Goal: Information Seeking & Learning: Learn about a topic

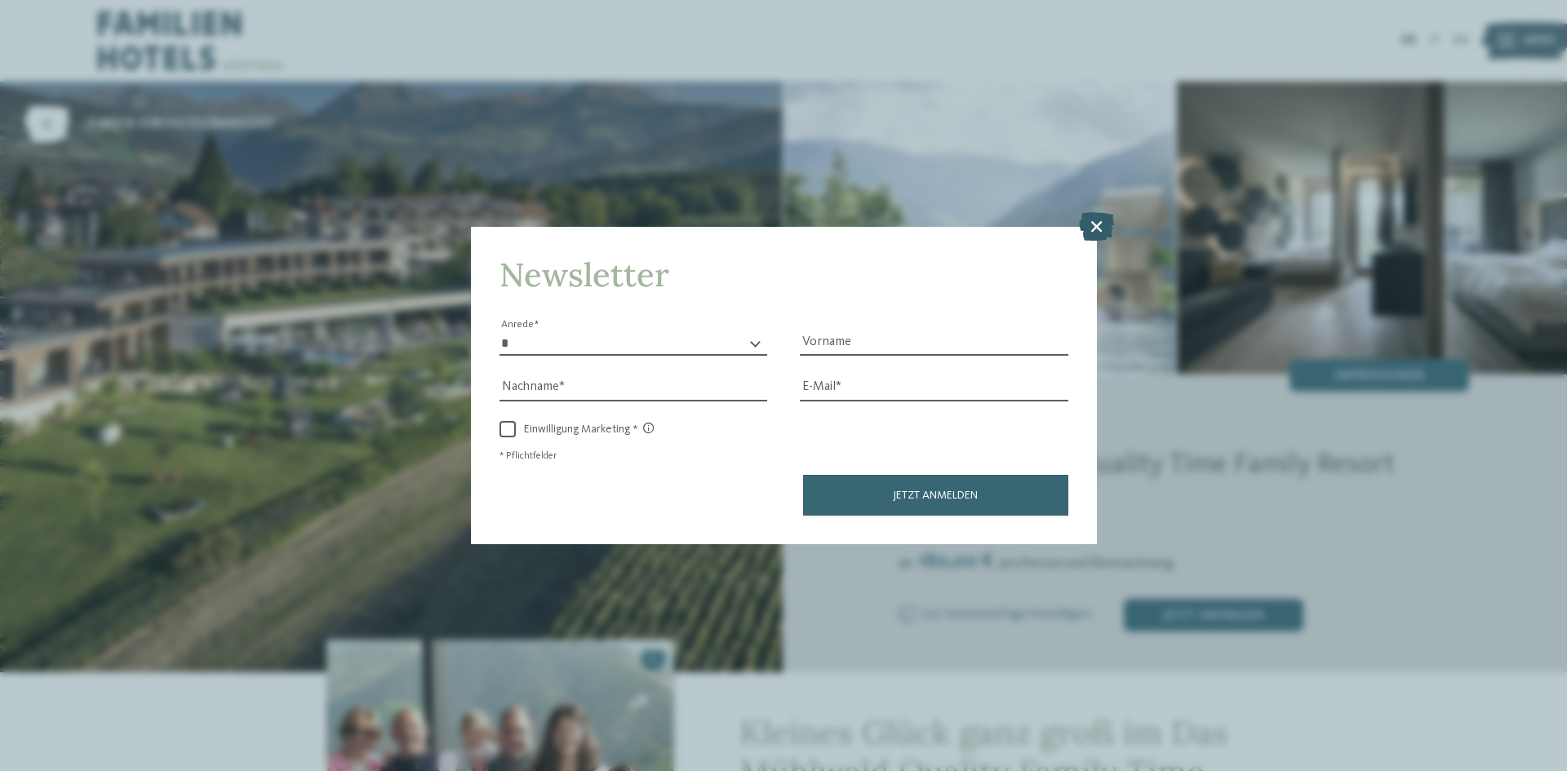
click at [1085, 231] on icon at bounding box center [1096, 226] width 35 height 29
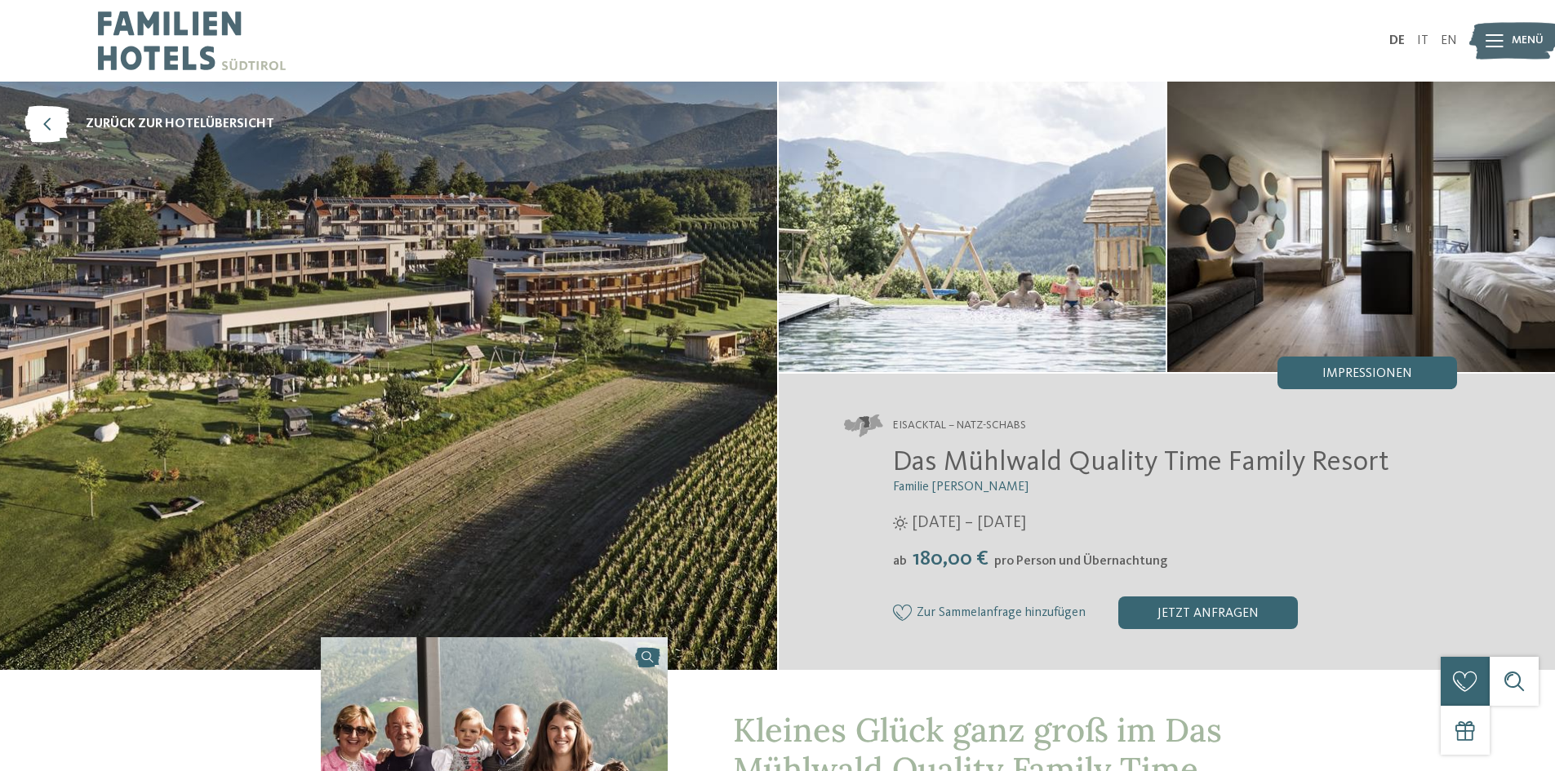
click at [1499, 33] on div at bounding box center [1494, 40] width 18 height 41
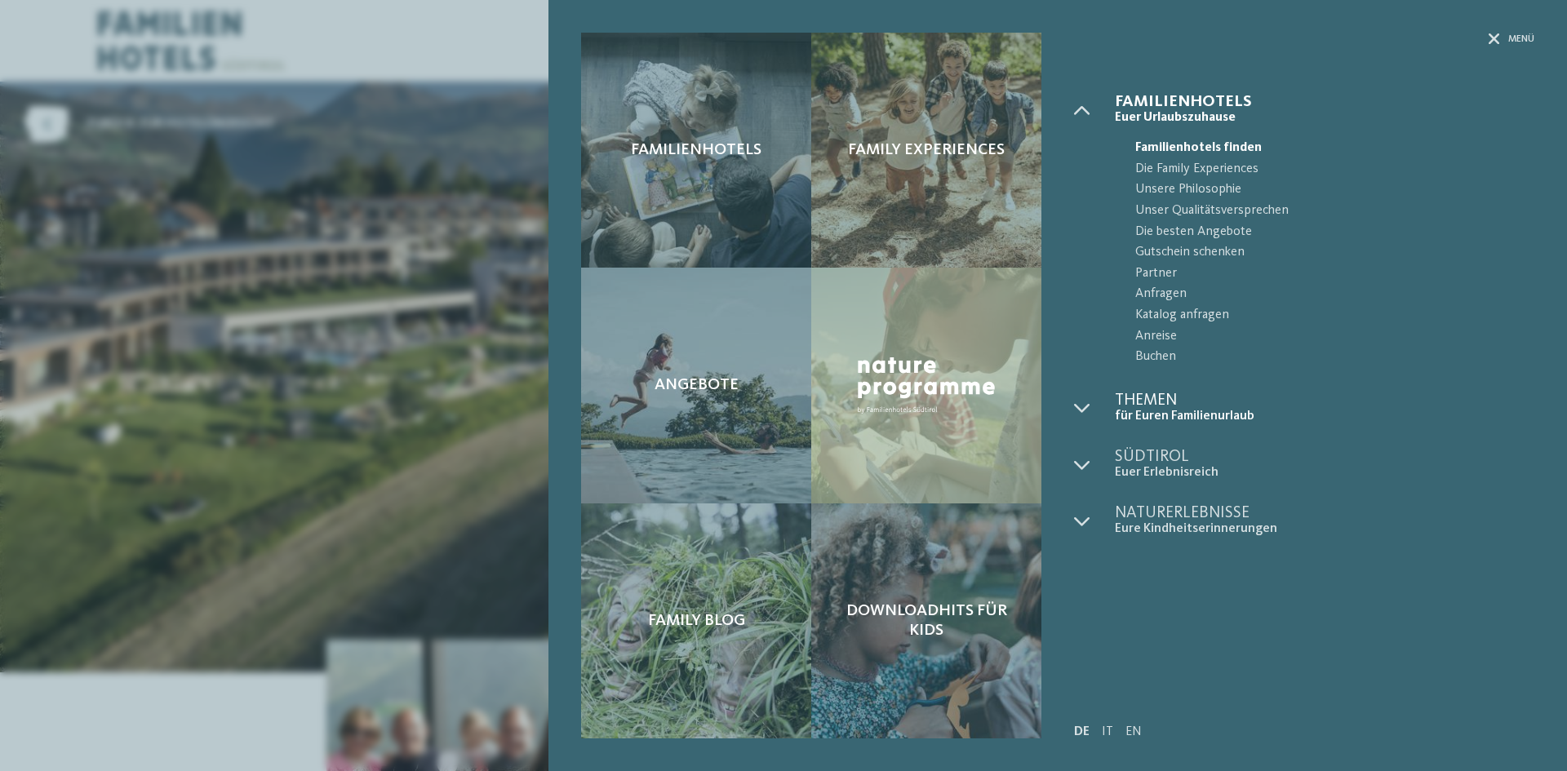
click at [1153, 393] on span "Themen" at bounding box center [1324, 401] width 419 height 16
click at [1089, 406] on icon at bounding box center [1082, 408] width 16 height 16
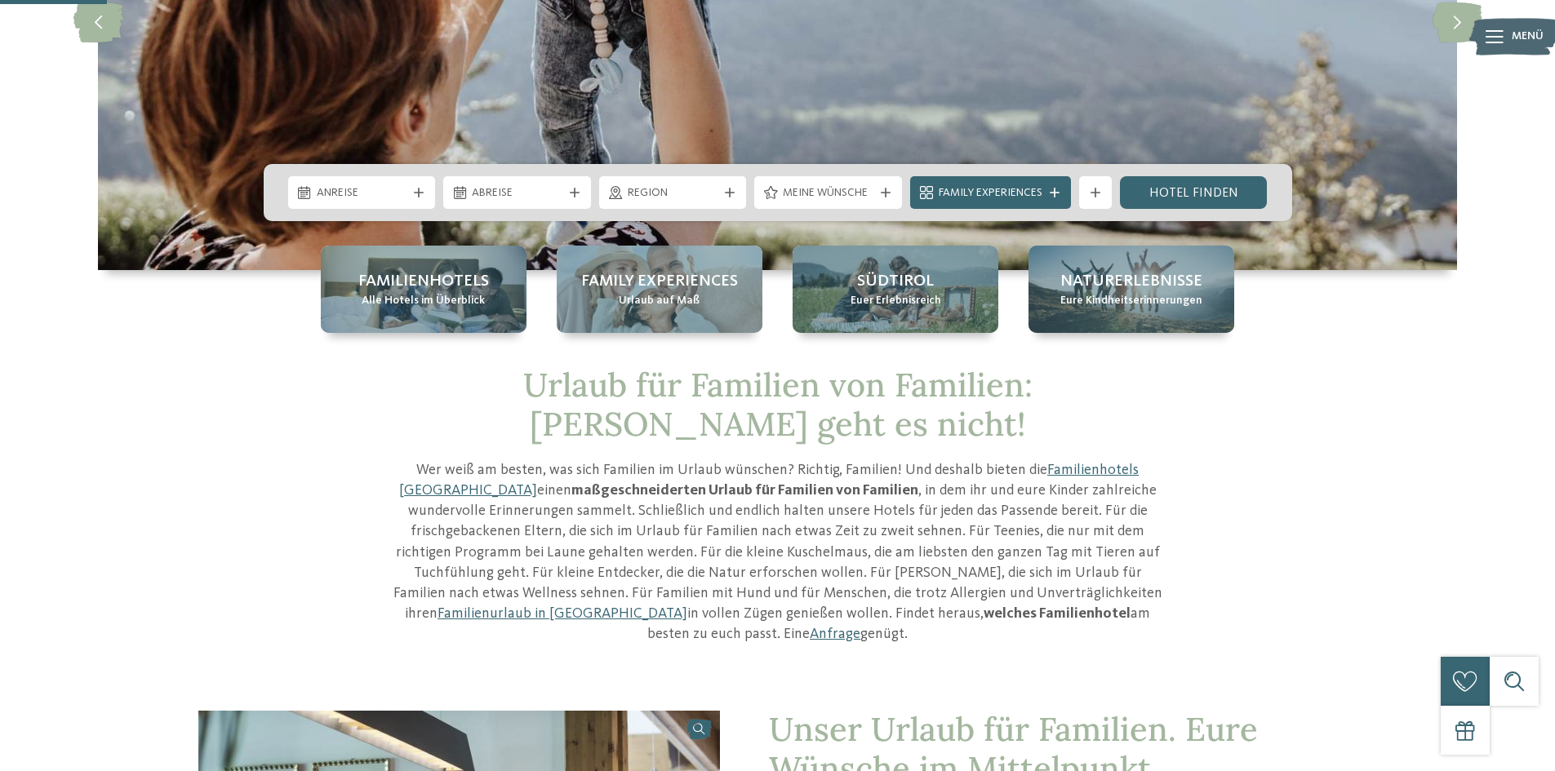
scroll to position [340, 0]
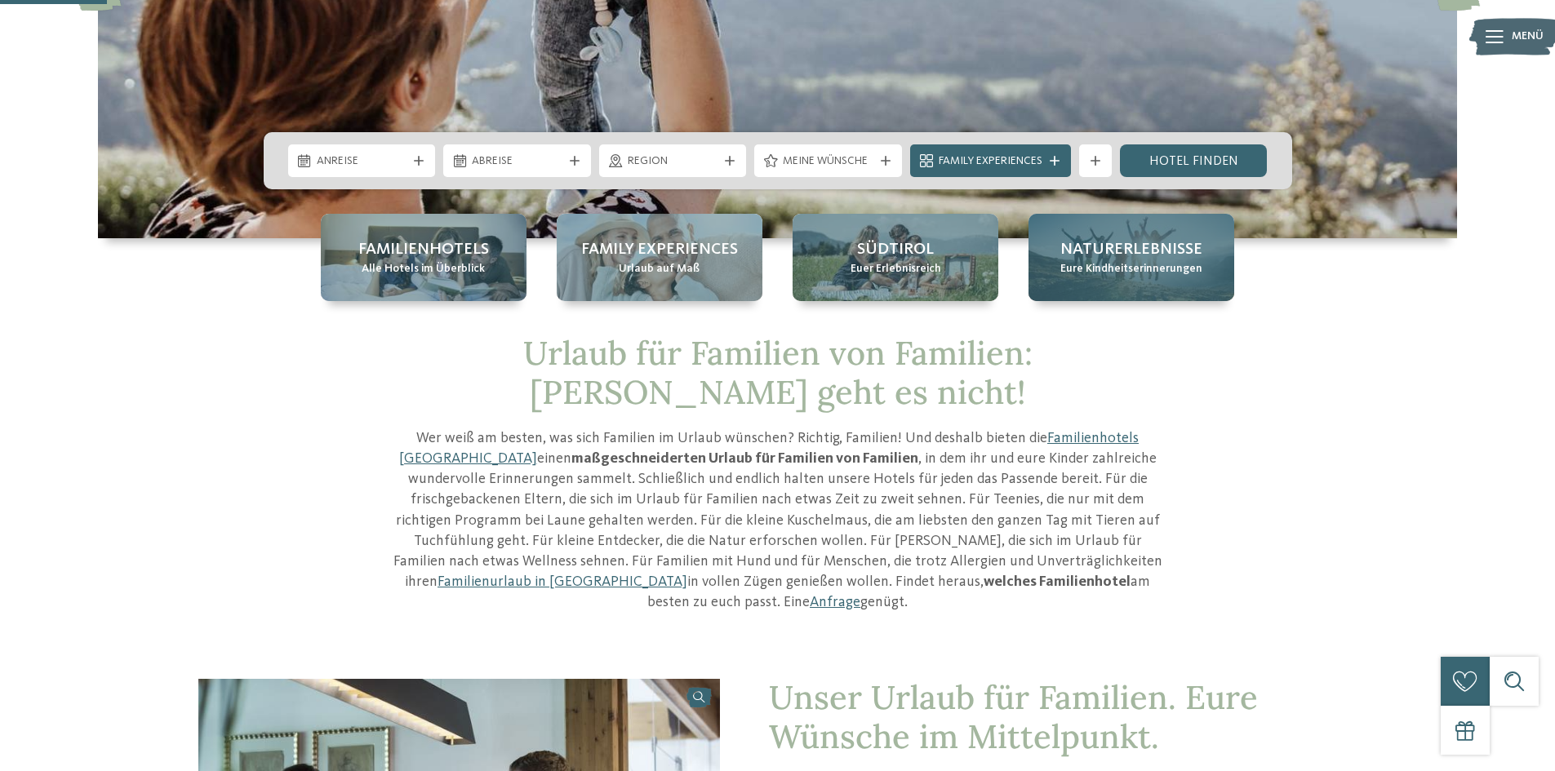
click at [1196, 238] on span "Naturerlebnisse" at bounding box center [1131, 249] width 142 height 23
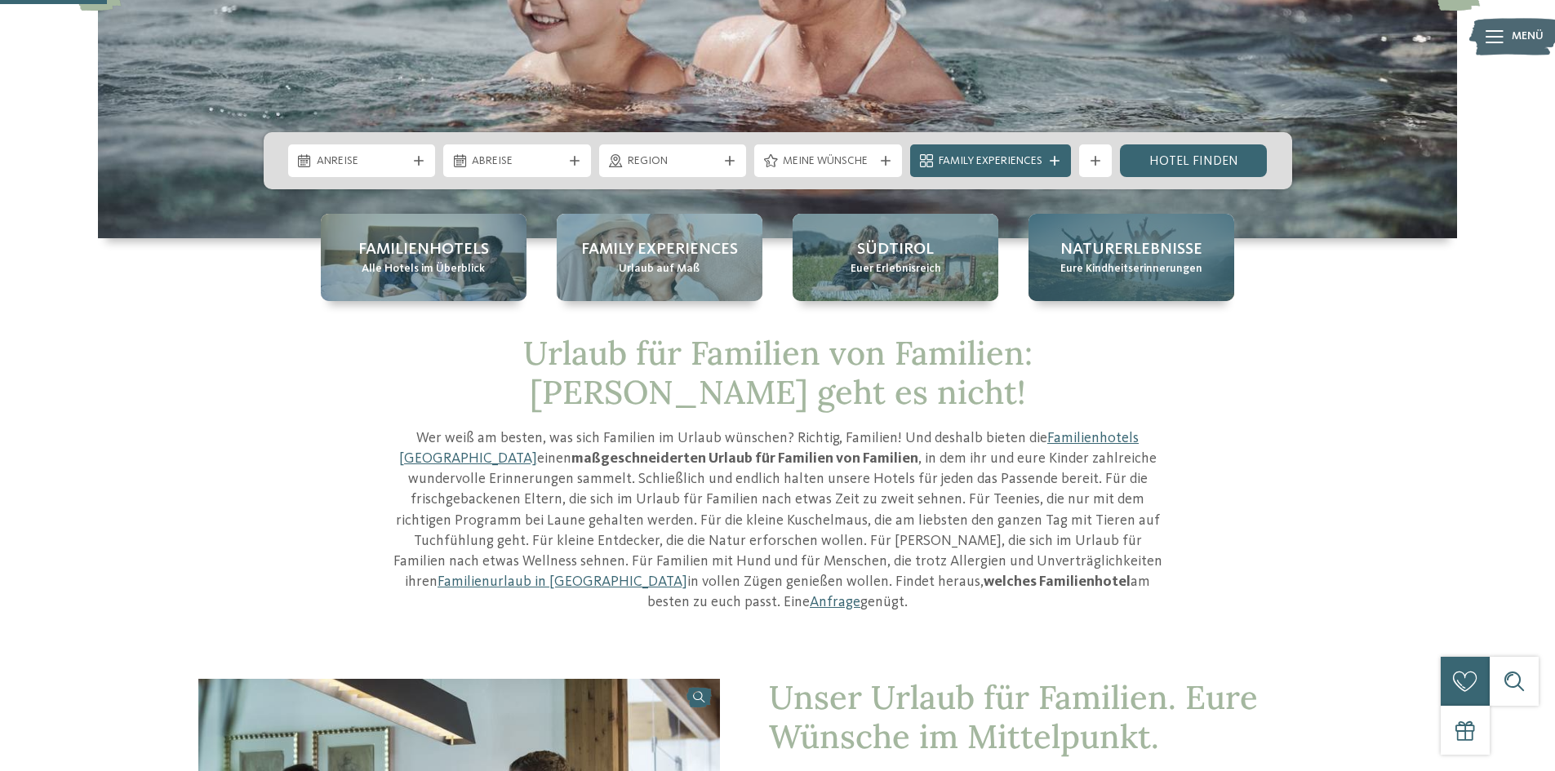
click at [1153, 263] on span "Eure Kindheitserinnerungen" at bounding box center [1131, 269] width 142 height 16
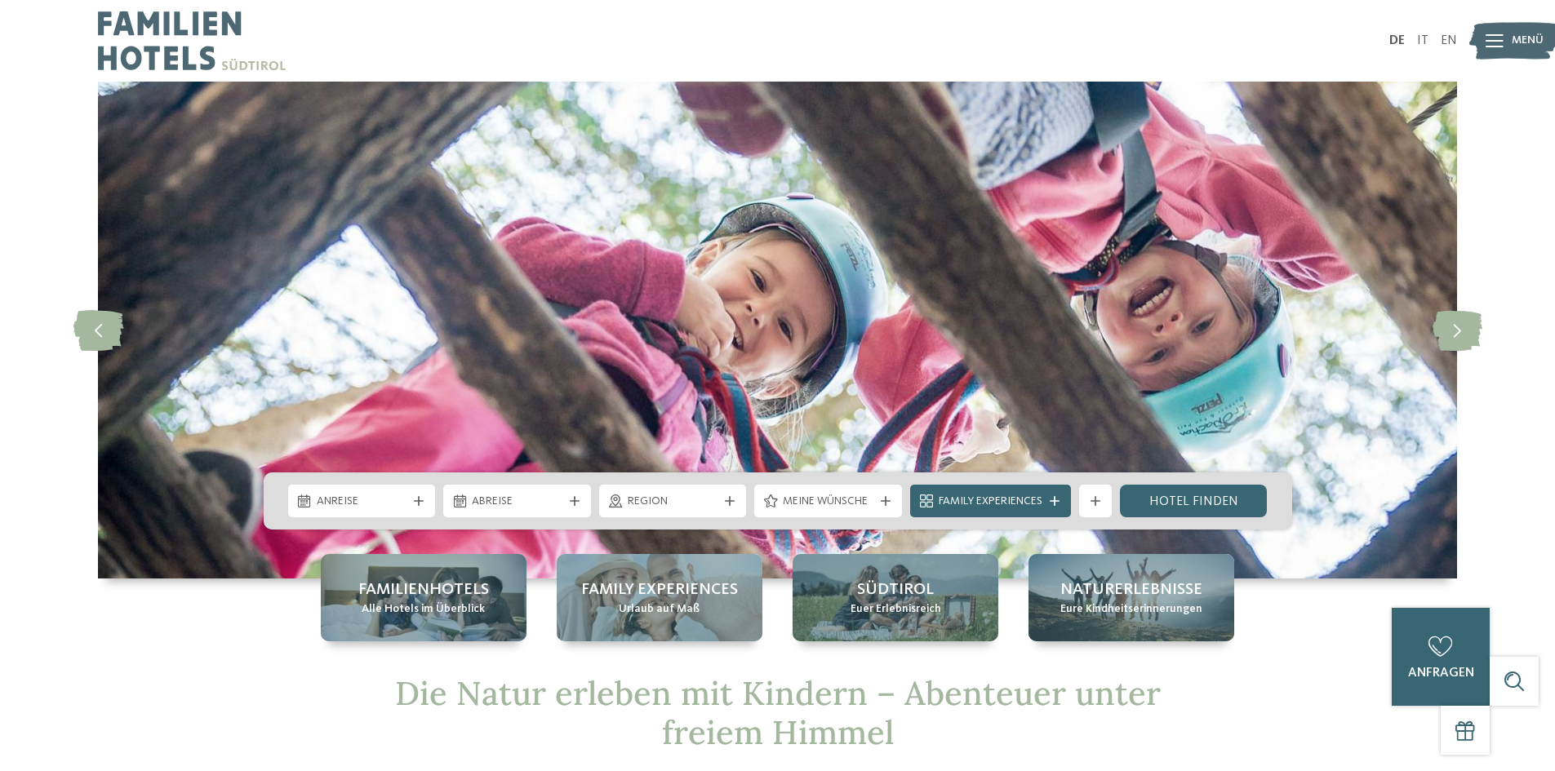
click at [1529, 45] on span "Menü" at bounding box center [1527, 41] width 32 height 16
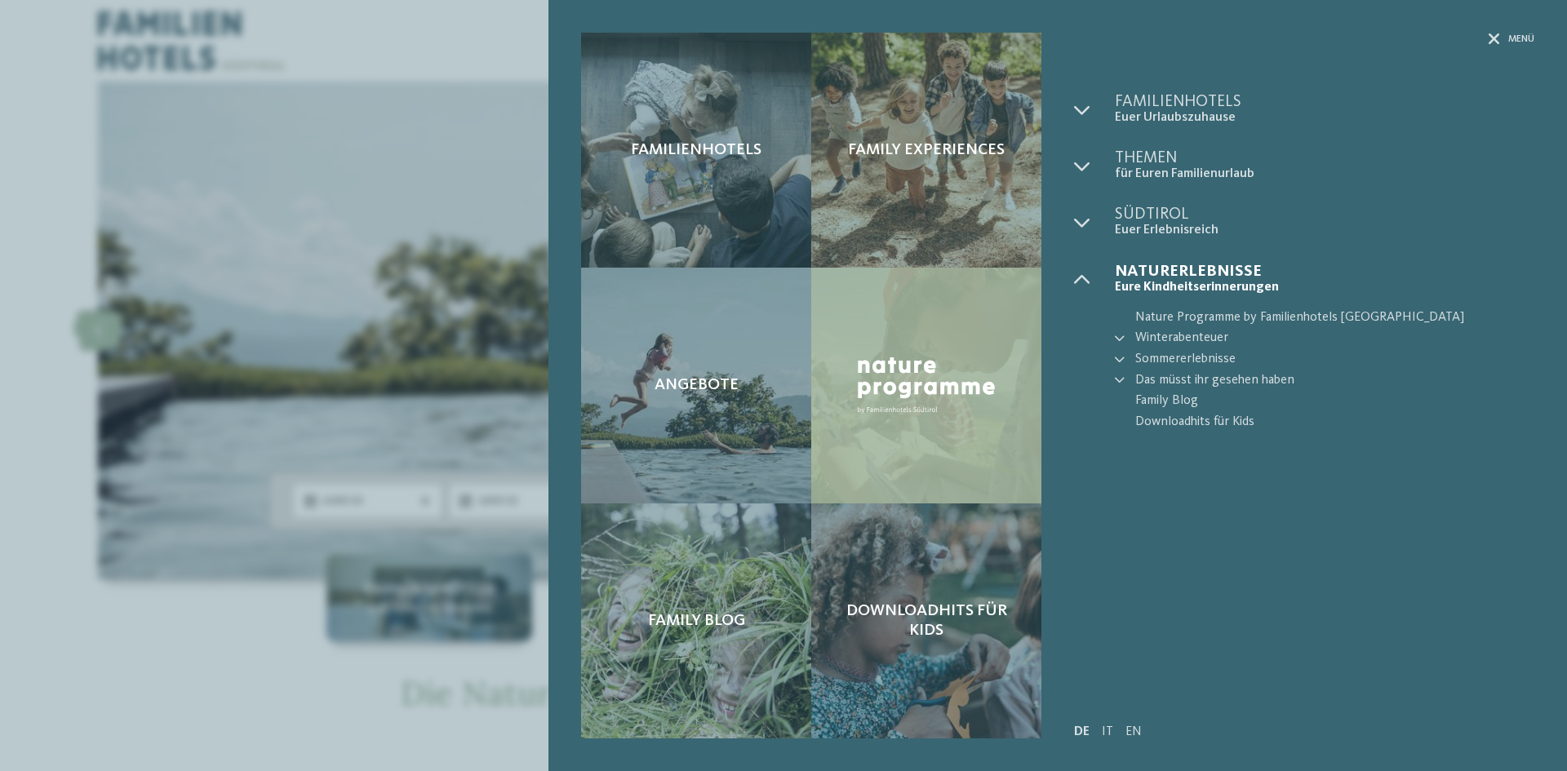
click at [925, 384] on img at bounding box center [926, 385] width 149 height 67
click at [911, 371] on img at bounding box center [926, 385] width 149 height 67
click at [911, 374] on img at bounding box center [926, 385] width 149 height 67
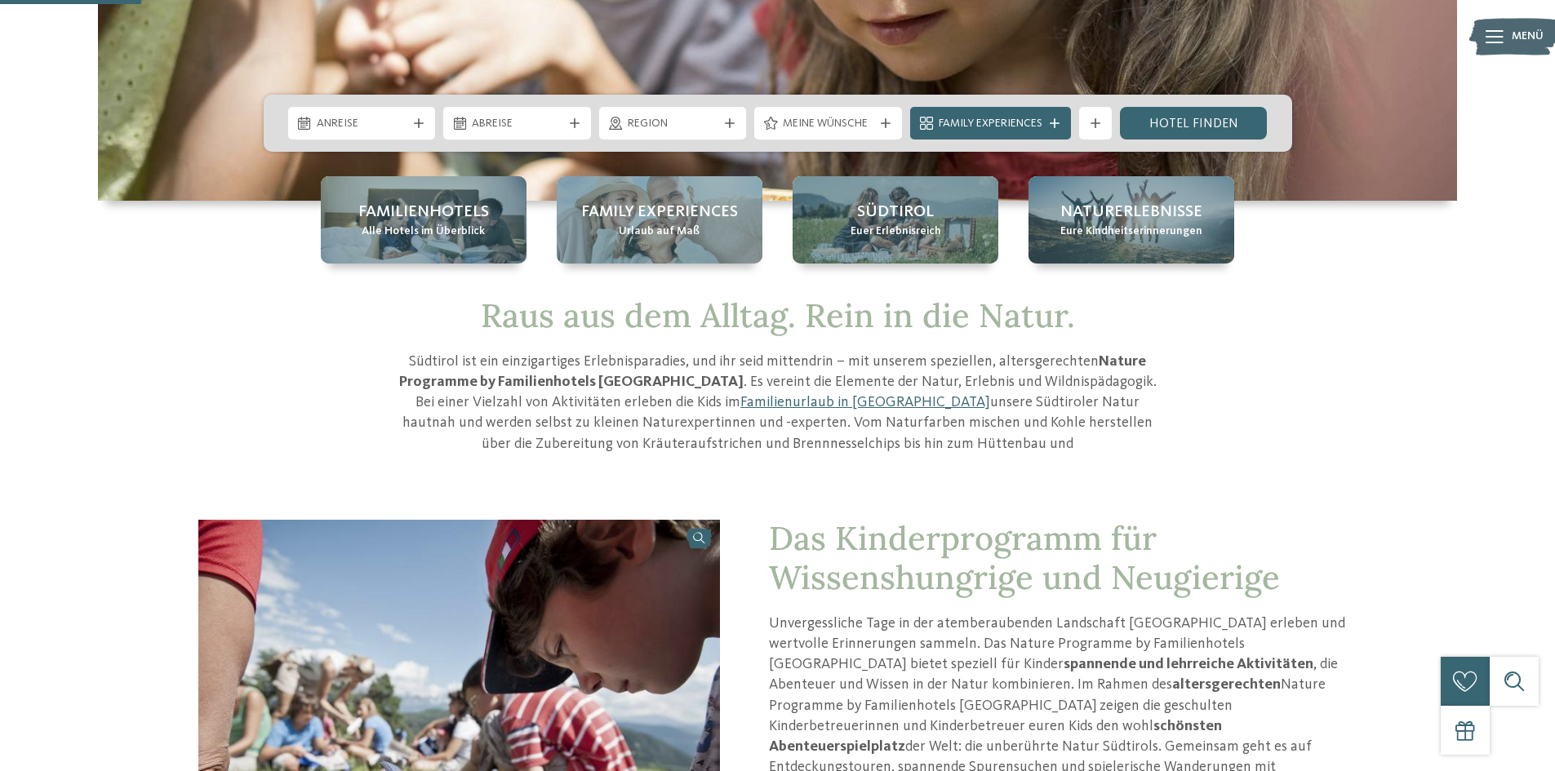
scroll to position [402, 0]
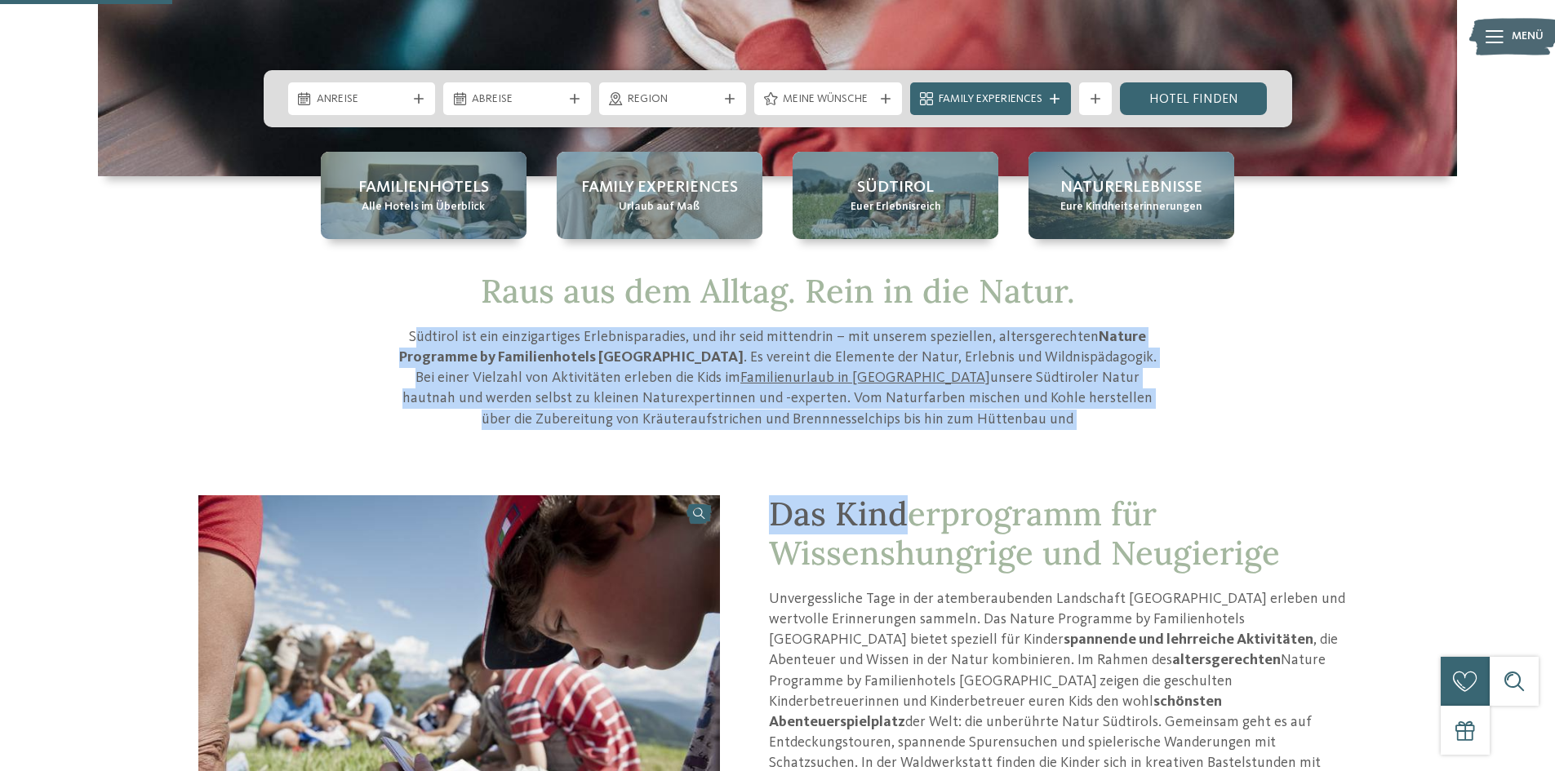
drag, startPoint x: 424, startPoint y: 328, endPoint x: 900, endPoint y: 446, distance: 490.3
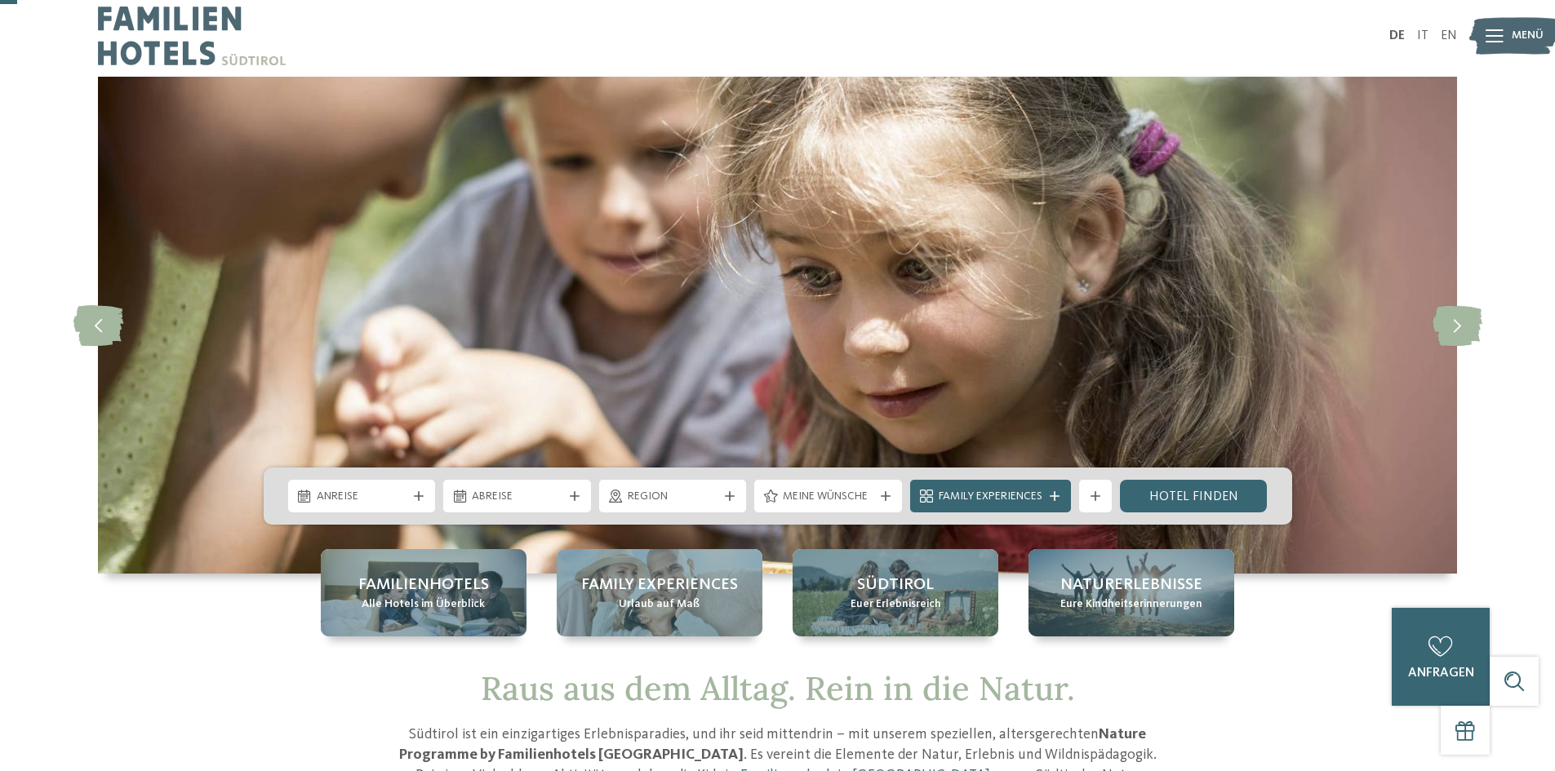
scroll to position [0, 0]
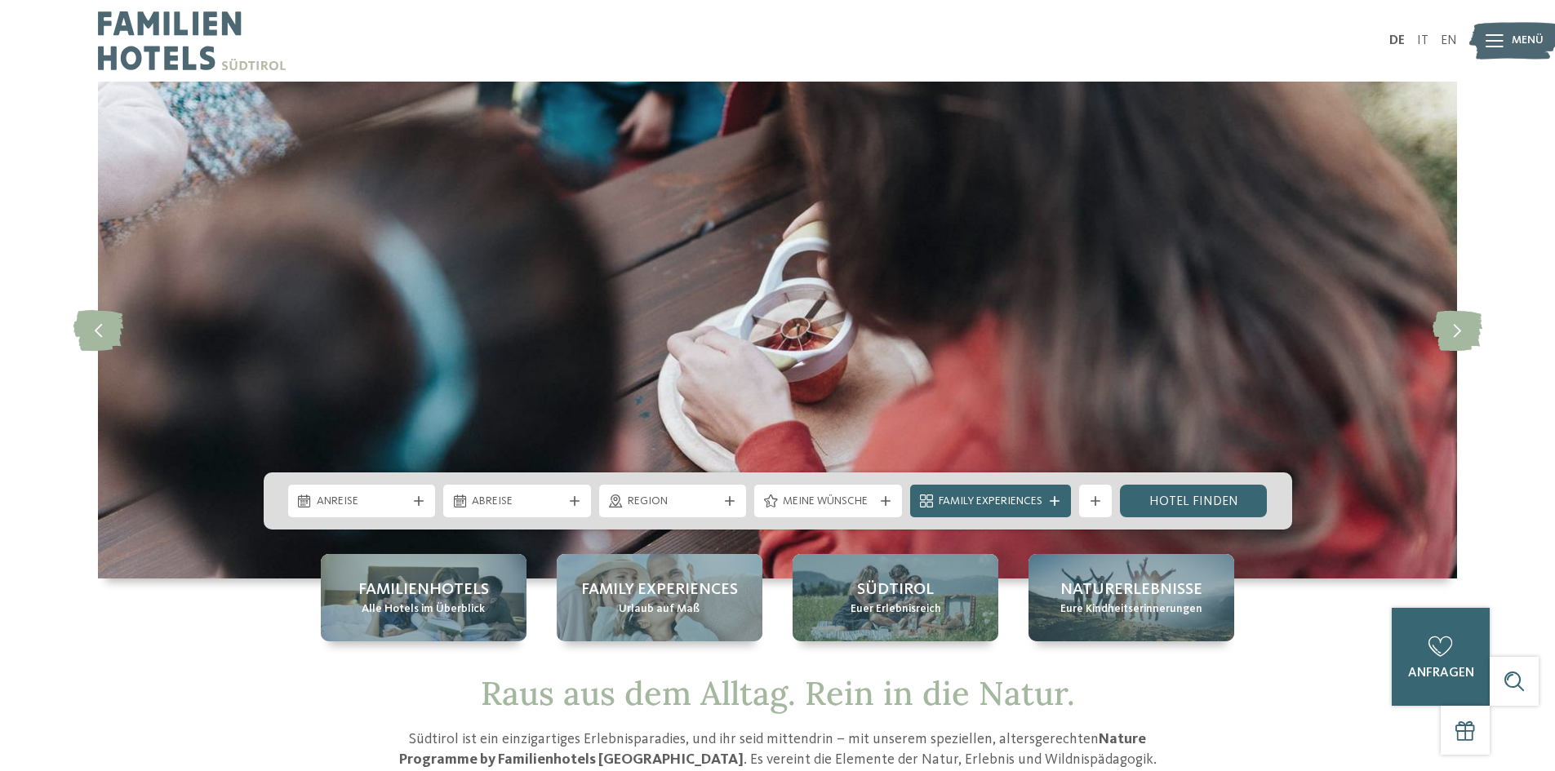
click at [520, 48] on div at bounding box center [438, 41] width 680 height 82
